Goal: Task Accomplishment & Management: Use online tool/utility

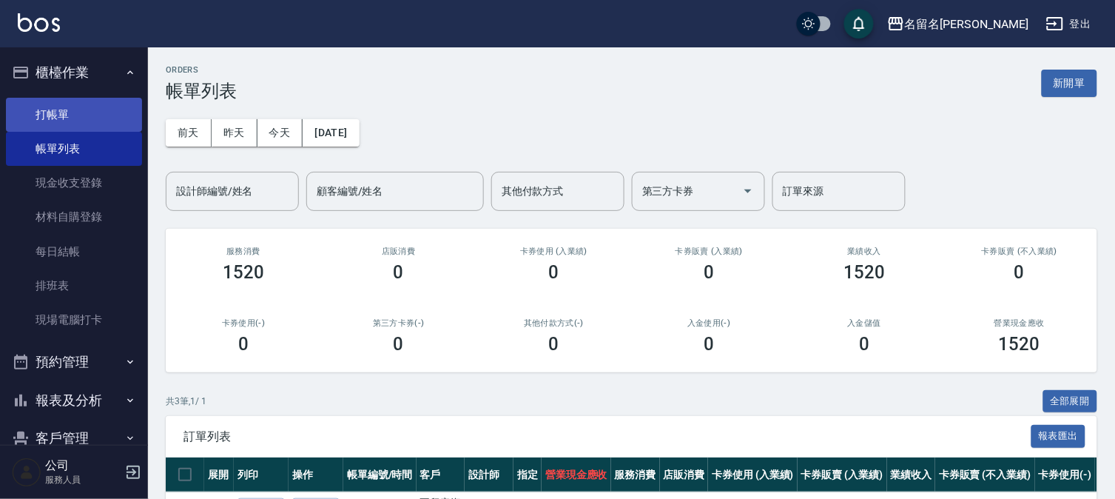
click at [77, 111] on link "打帳單" at bounding box center [74, 115] width 136 height 34
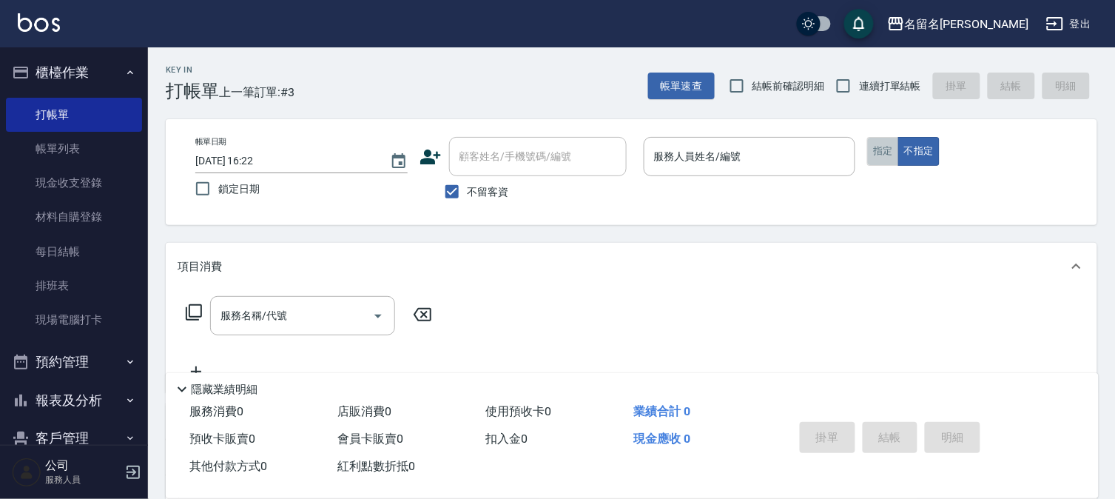
click at [873, 154] on button "指定" at bounding box center [883, 151] width 32 height 29
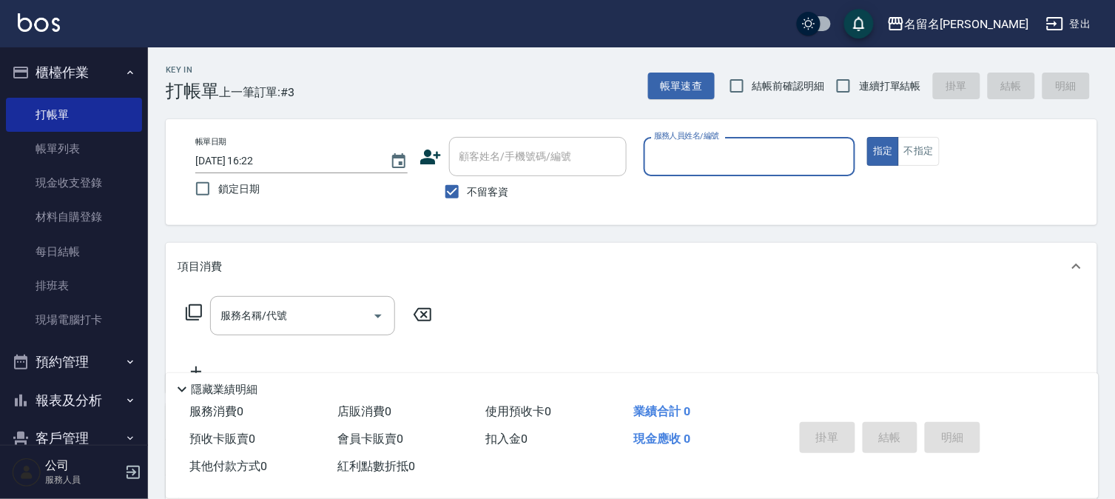
click at [846, 159] on input "服務人員姓名/編號" at bounding box center [749, 157] width 199 height 26
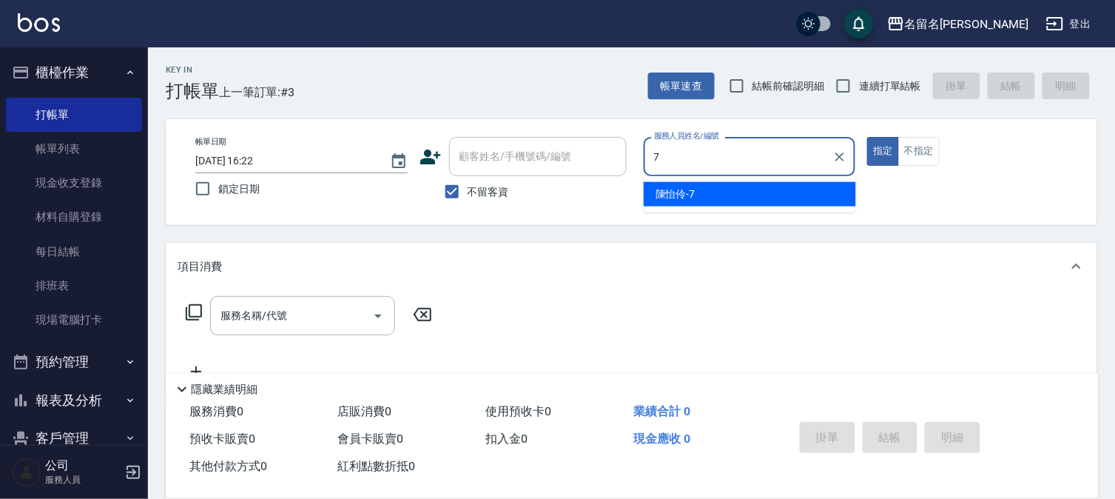
type input "陳怡伶-7"
type button "true"
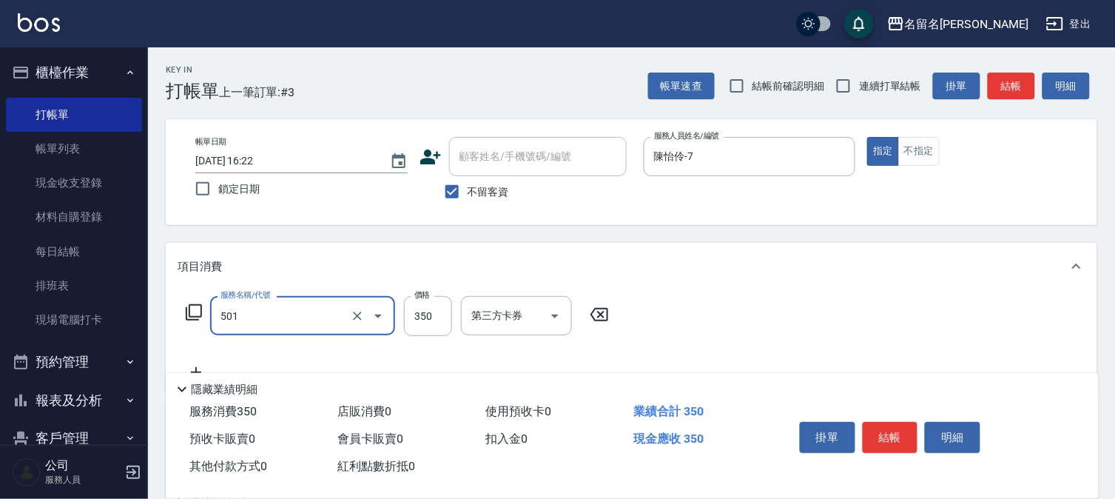
type input "P.S洗髮(501)"
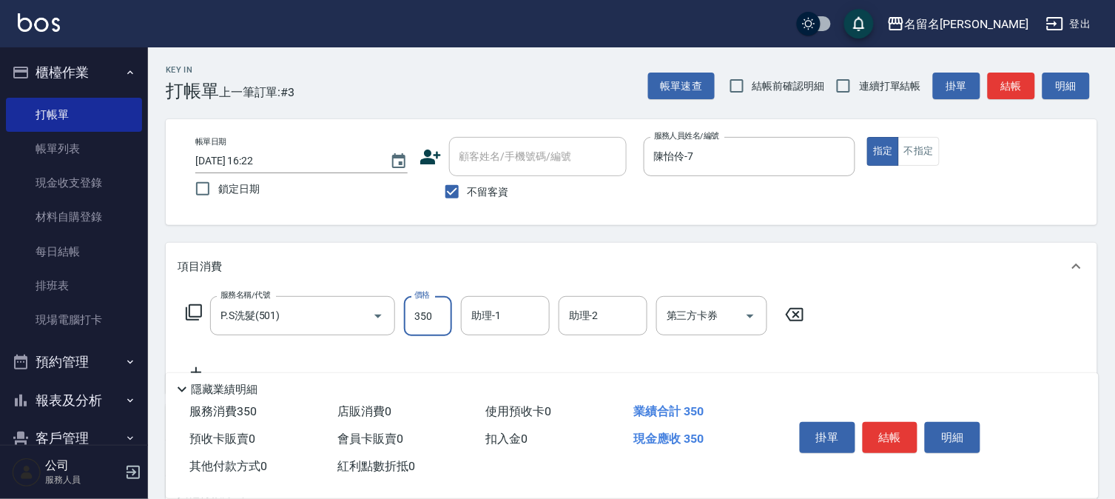
click at [432, 317] on input "350" at bounding box center [428, 316] width 48 height 40
type input "300"
type input "陳怡伶-7"
click at [877, 429] on button "結帳" at bounding box center [890, 437] width 55 height 31
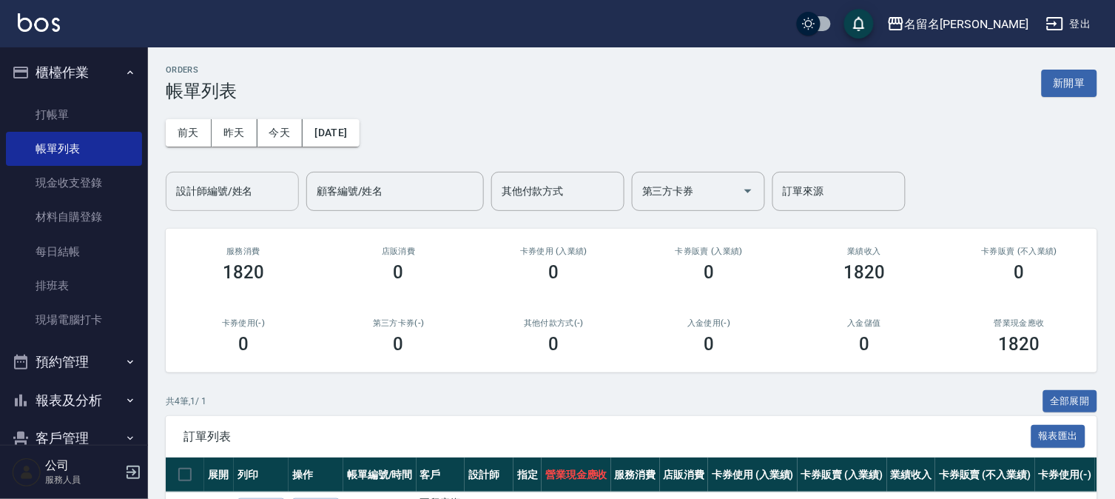
drag, startPoint x: 240, startPoint y: 176, endPoint x: 240, endPoint y: 203, distance: 27.4
click at [240, 185] on div "設計師編號/姓名" at bounding box center [232, 191] width 133 height 39
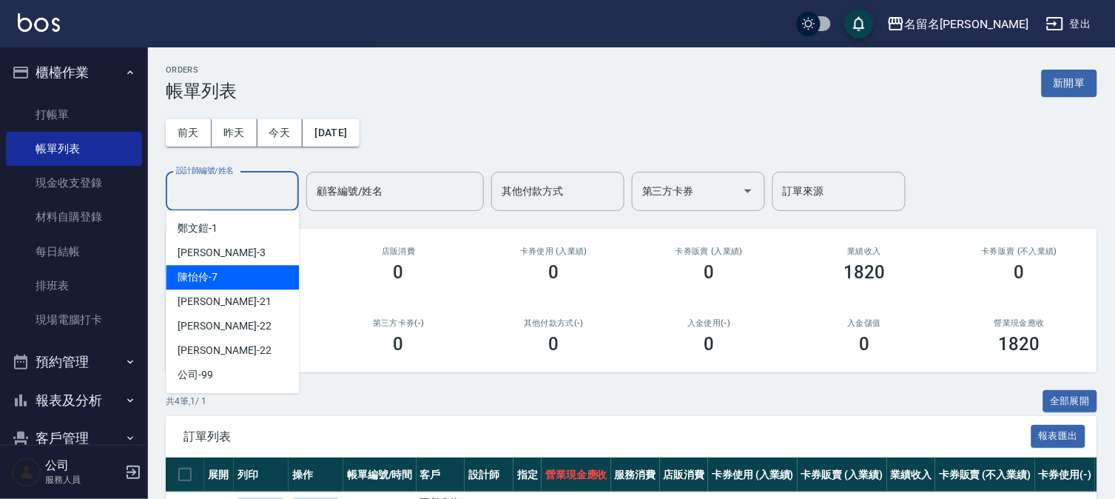
click at [237, 269] on div "[PERSON_NAME]-7" at bounding box center [232, 277] width 133 height 24
type input "陳怡伶-7"
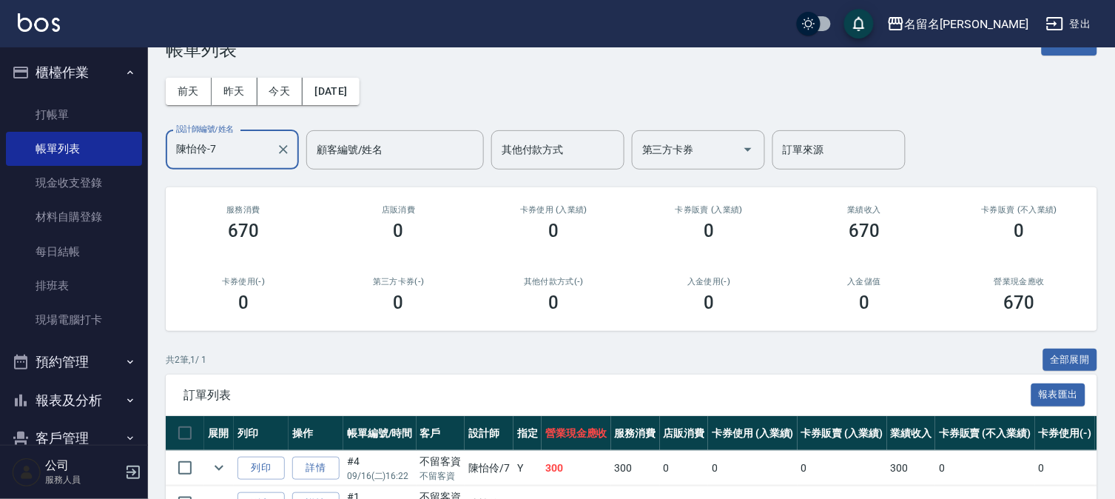
scroll to position [135, 0]
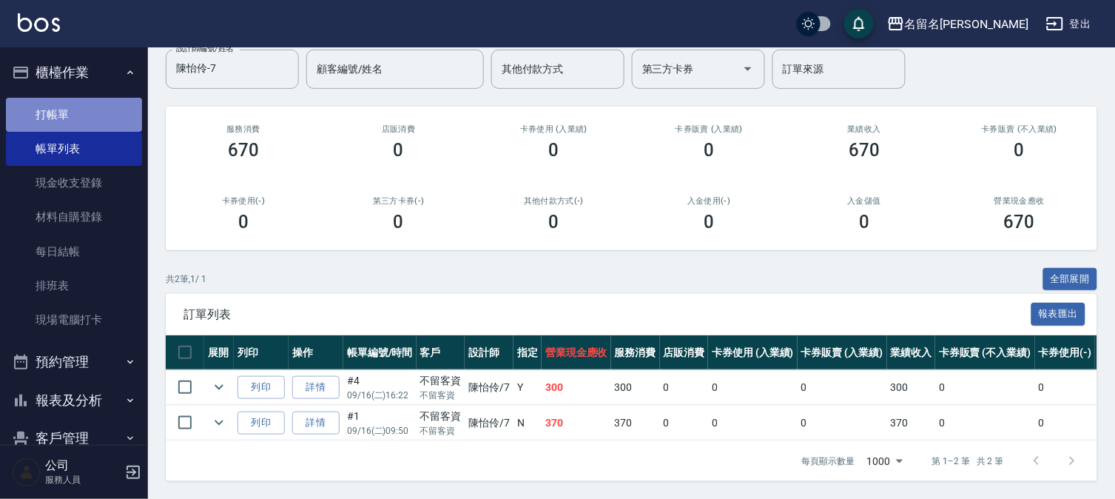
click at [98, 102] on link "打帳單" at bounding box center [74, 115] width 136 height 34
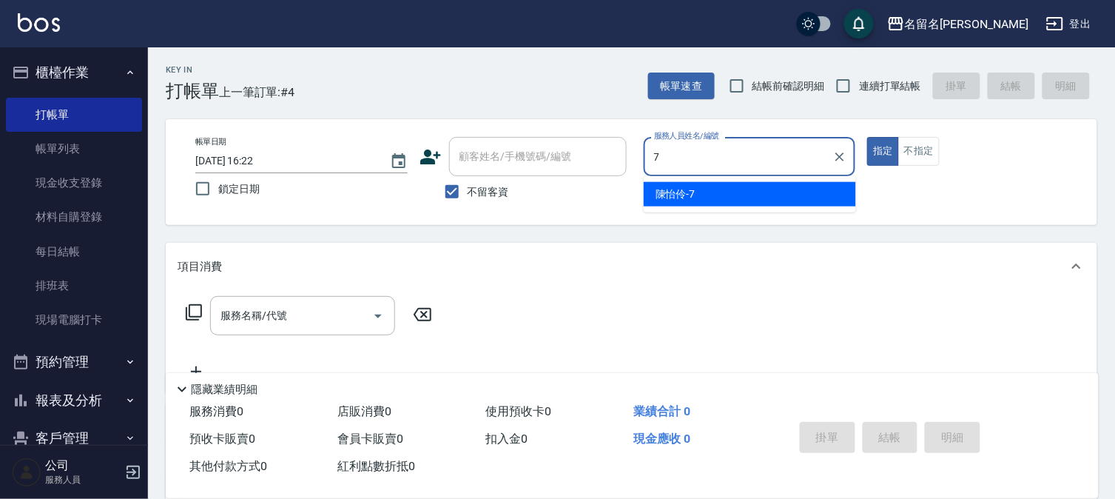
type input "陳怡伶-7"
type button "true"
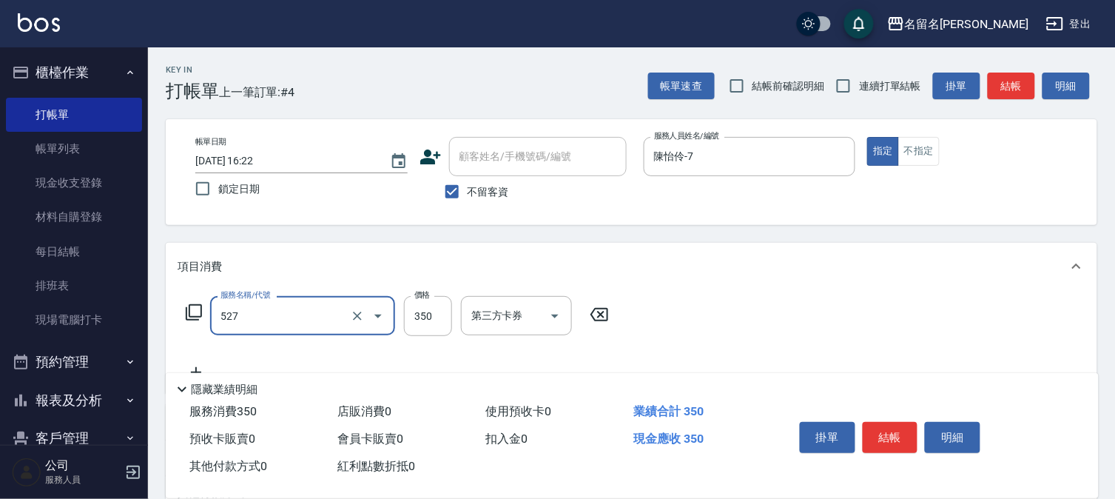
type input "頭皮養護A(527)"
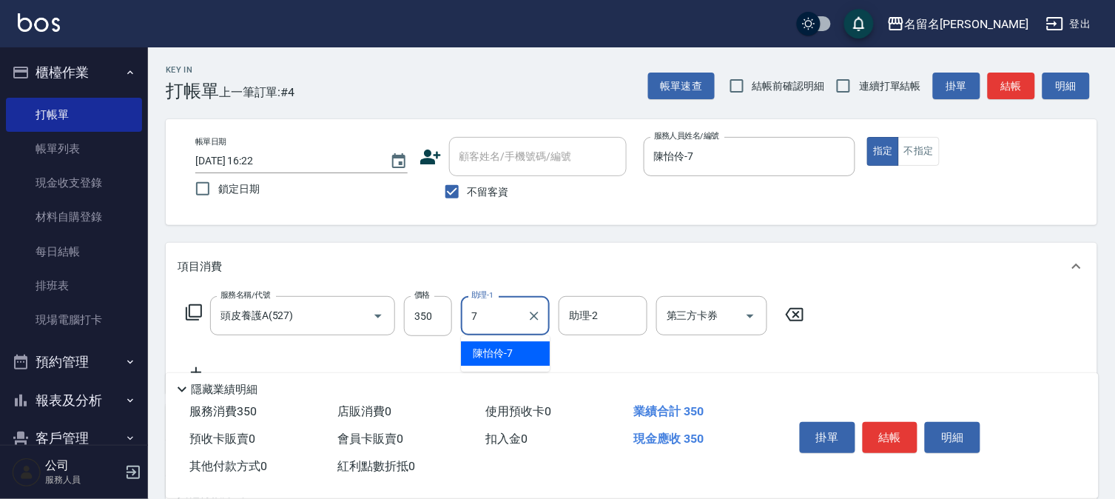
type input "陳怡伶-7"
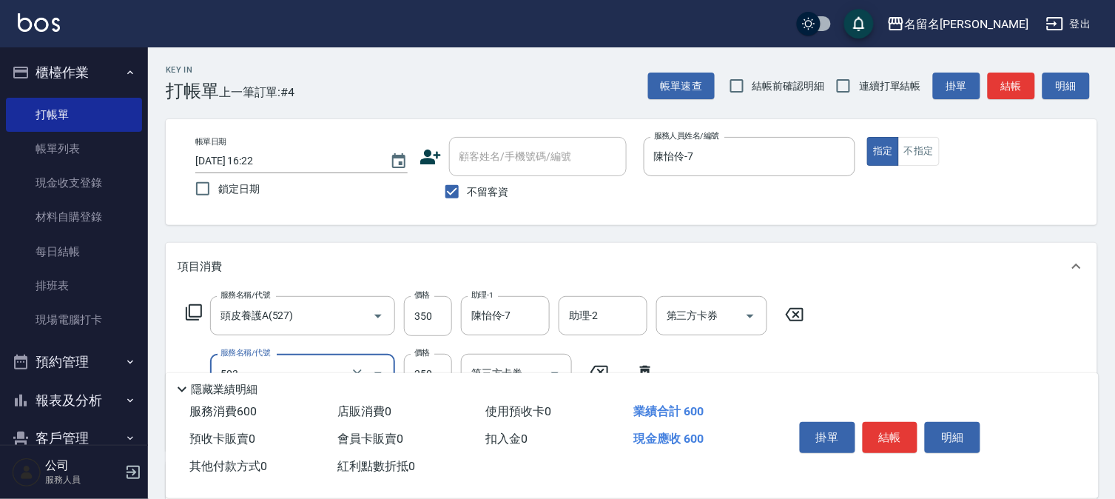
type input "指定洗髮(503)"
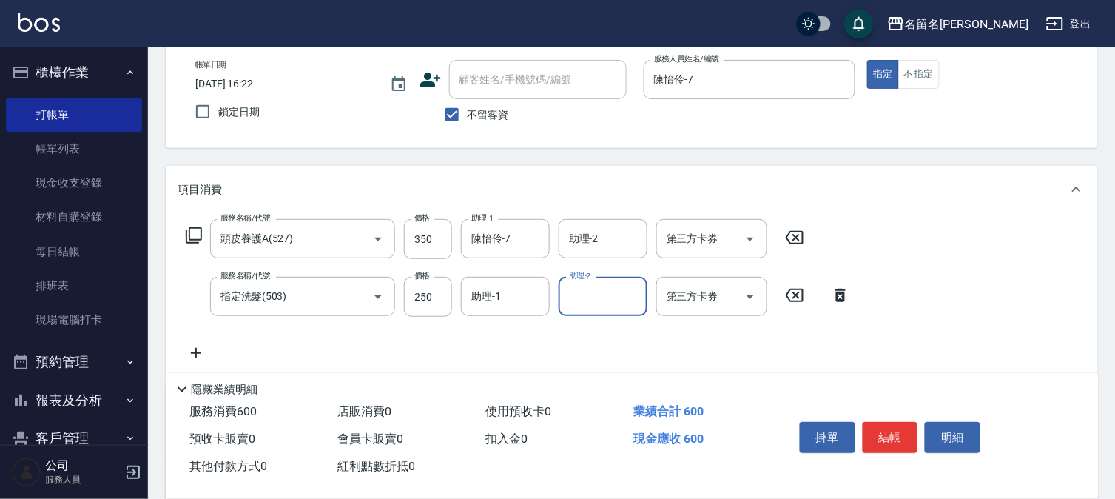
scroll to position [164, 0]
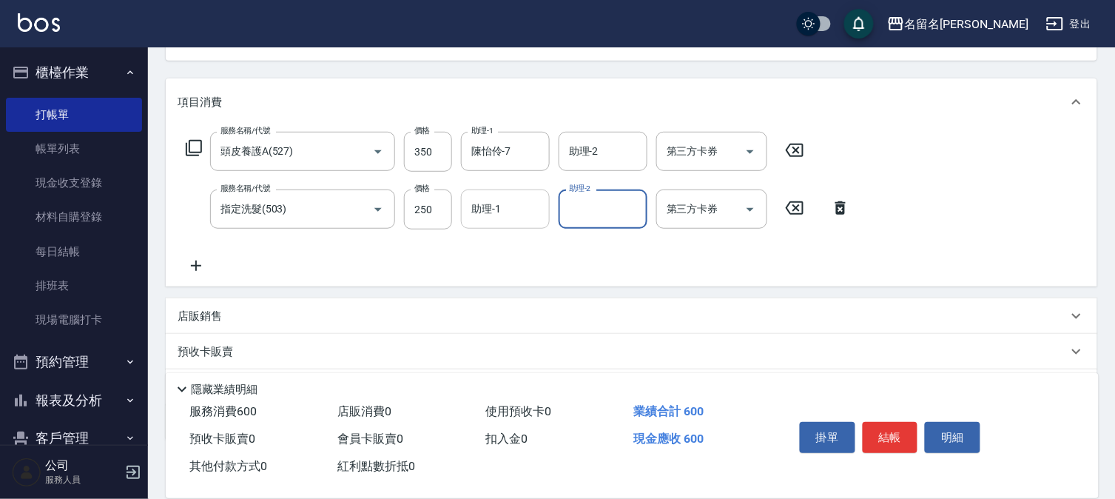
click at [492, 203] on input "助理-1" at bounding box center [505, 209] width 75 height 26
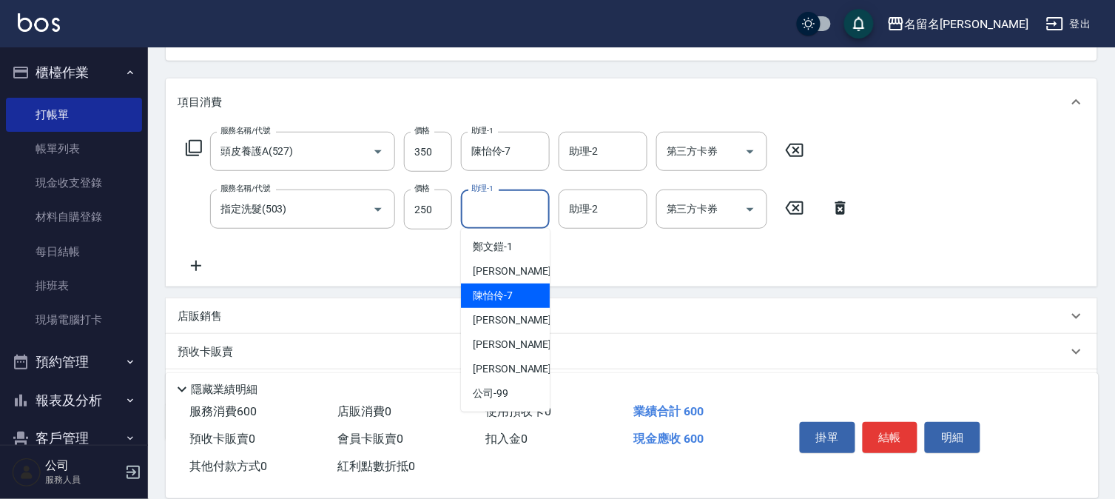
click at [514, 294] on div "[PERSON_NAME]-7" at bounding box center [505, 295] width 89 height 24
type input "陳怡伶-7"
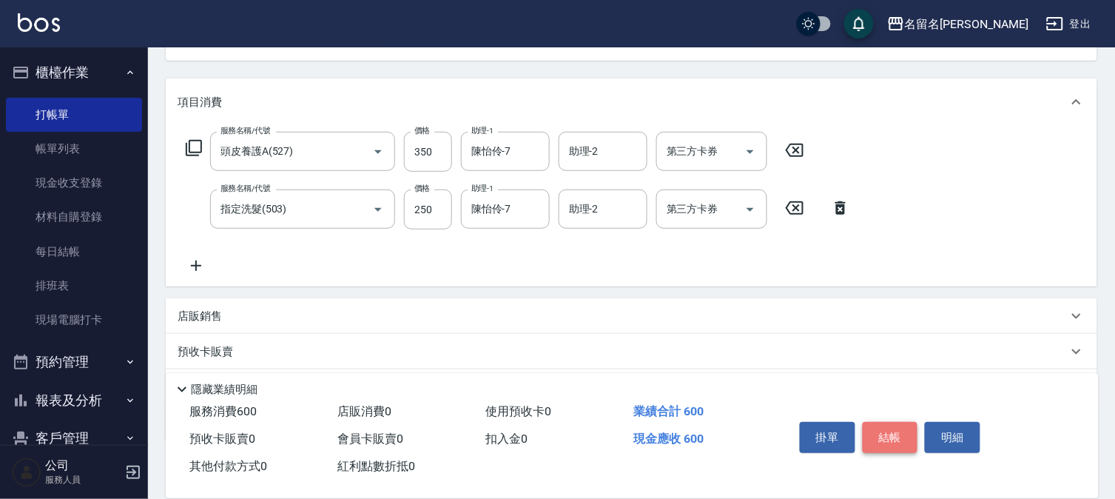
click at [883, 431] on button "結帳" at bounding box center [890, 437] width 55 height 31
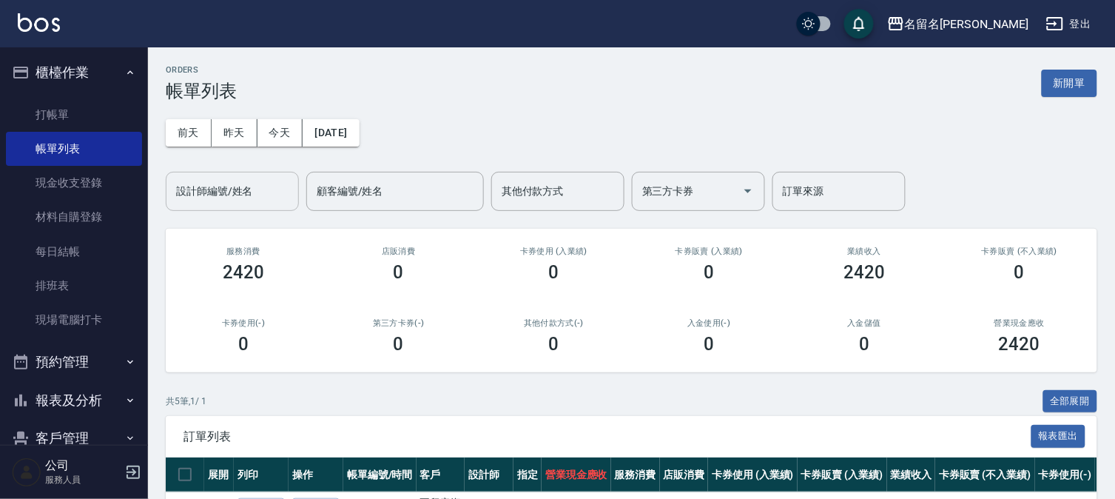
click at [225, 190] on input "設計師編號/姓名" at bounding box center [232, 191] width 120 height 26
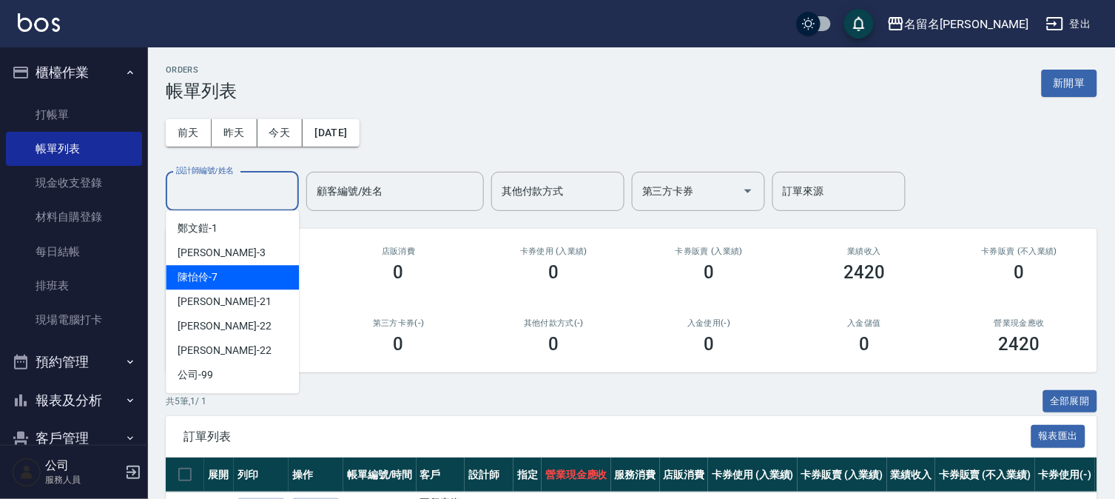
click at [241, 283] on div "[PERSON_NAME]-7" at bounding box center [232, 277] width 133 height 24
type input "陳怡伶-7"
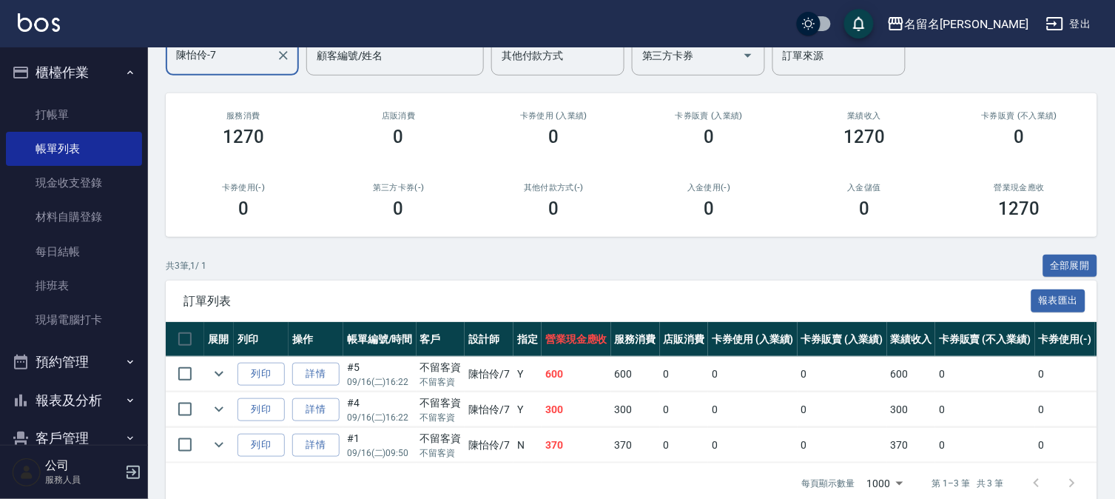
scroll to position [164, 0]
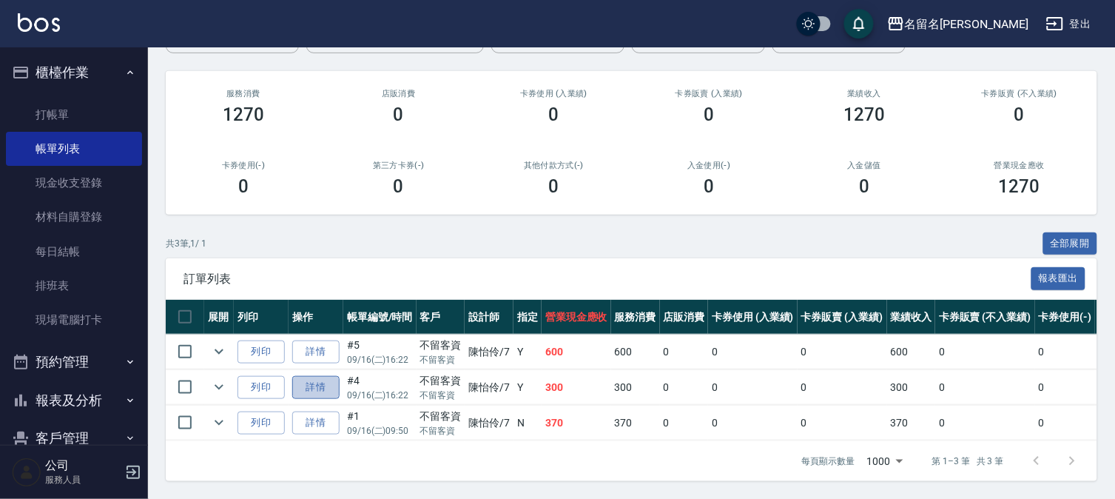
click at [322, 379] on link "詳情" at bounding box center [315, 387] width 47 height 23
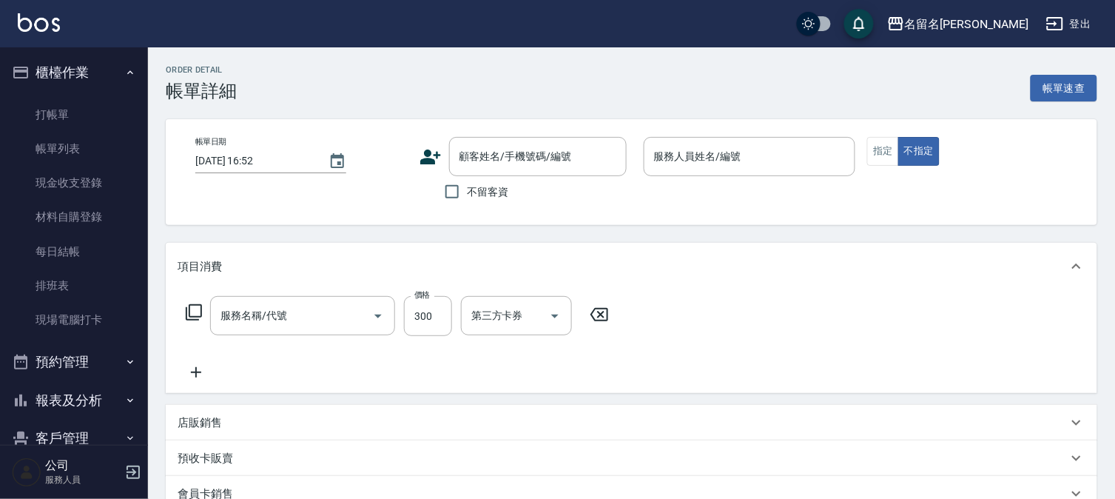
type input "[DATE] 16:22"
checkbox input "true"
type input "陳怡伶-7"
type input "P.S洗髮(501)"
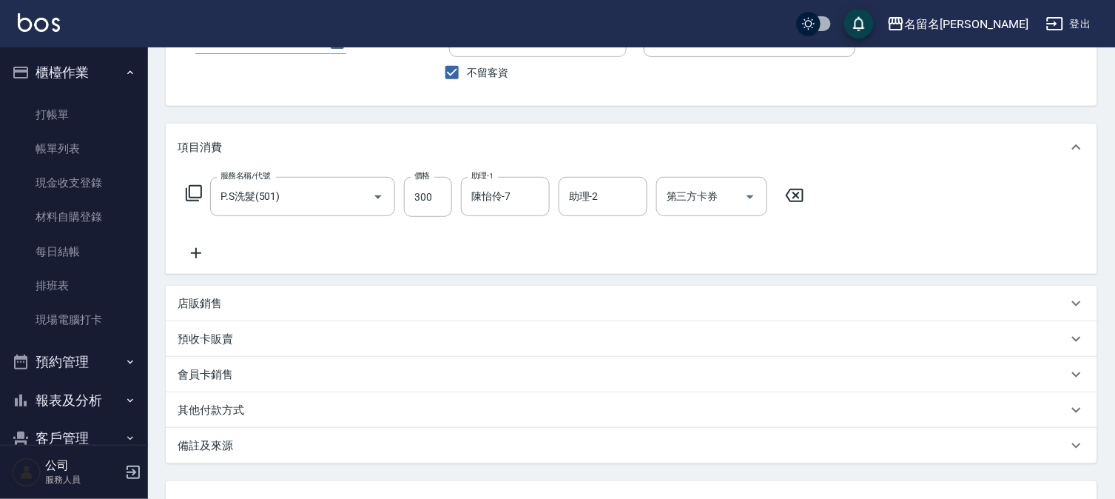
scroll to position [241, 0]
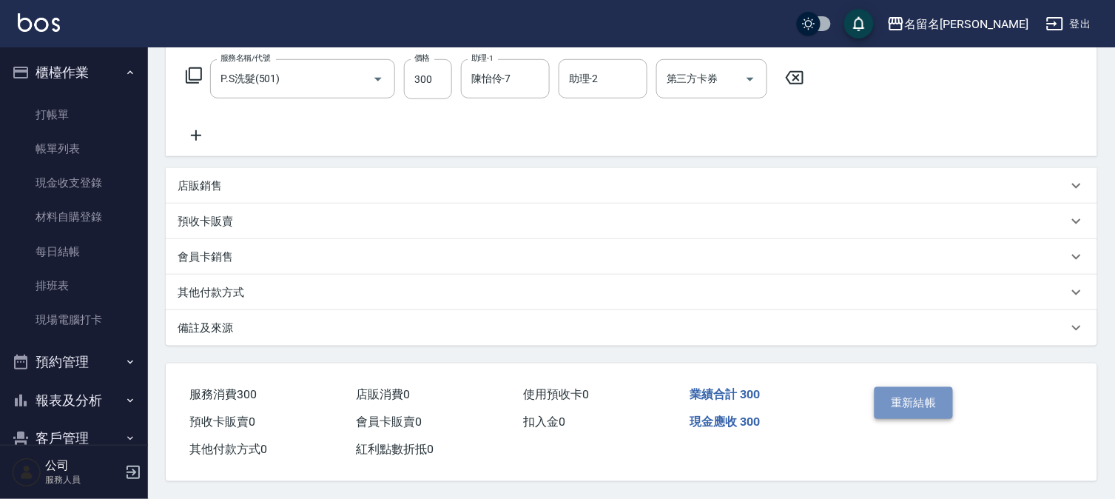
click at [896, 394] on button "重新結帳" at bounding box center [913, 402] width 78 height 31
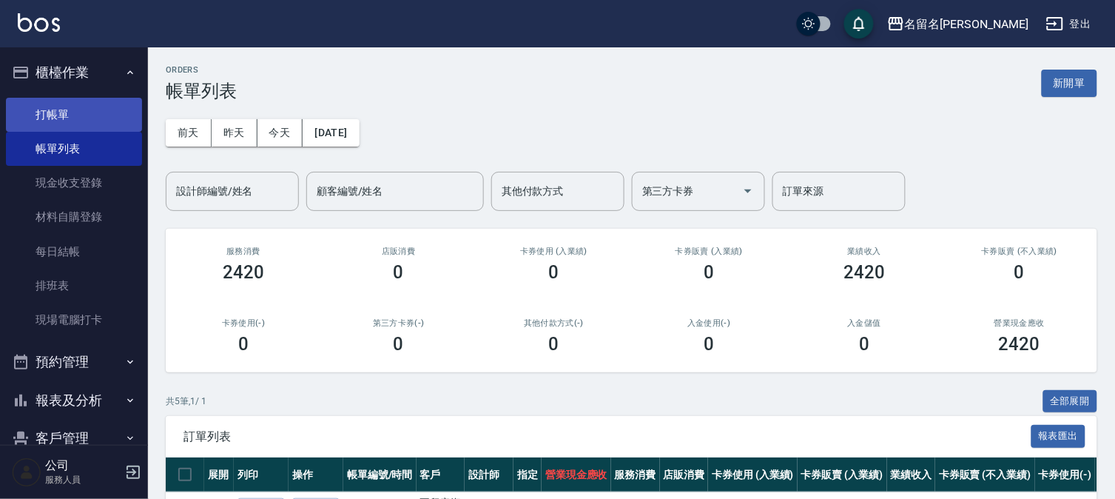
click at [96, 112] on link "打帳單" at bounding box center [74, 115] width 136 height 34
